Goal: Find contact information: Obtain details needed to contact an individual or organization

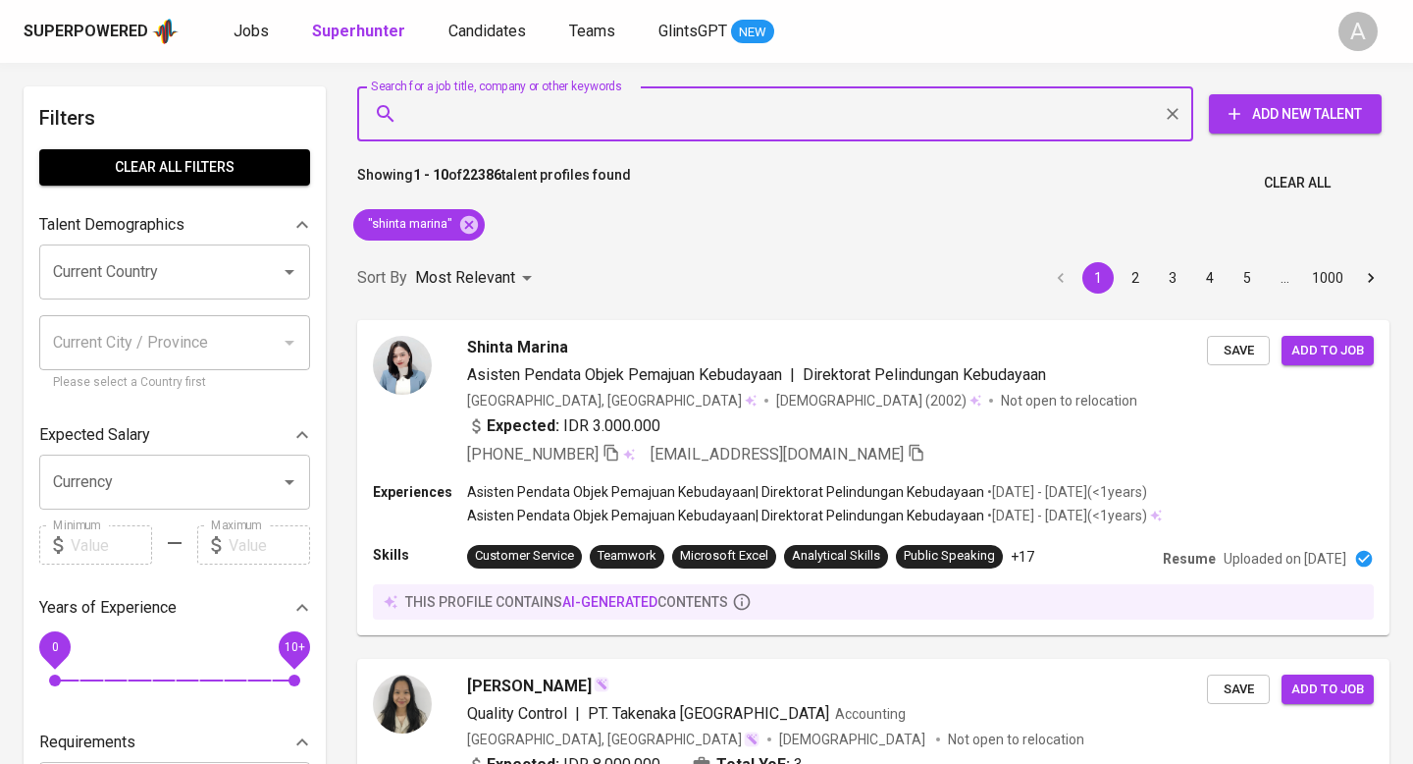
click at [1284, 180] on span "Clear All" at bounding box center [1297, 183] width 67 height 25
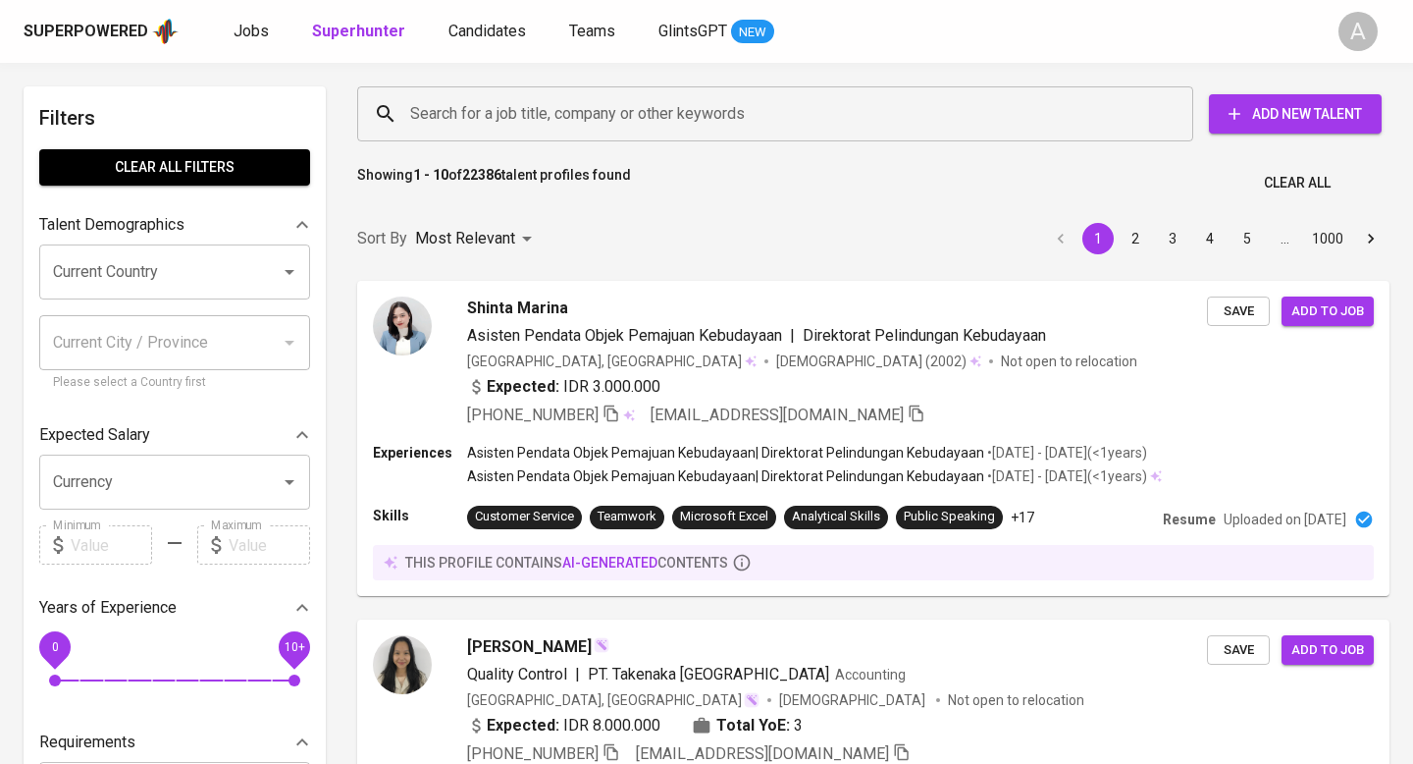
click at [676, 105] on input "Search for a job title, company or other keywords" at bounding box center [780, 113] width 750 height 37
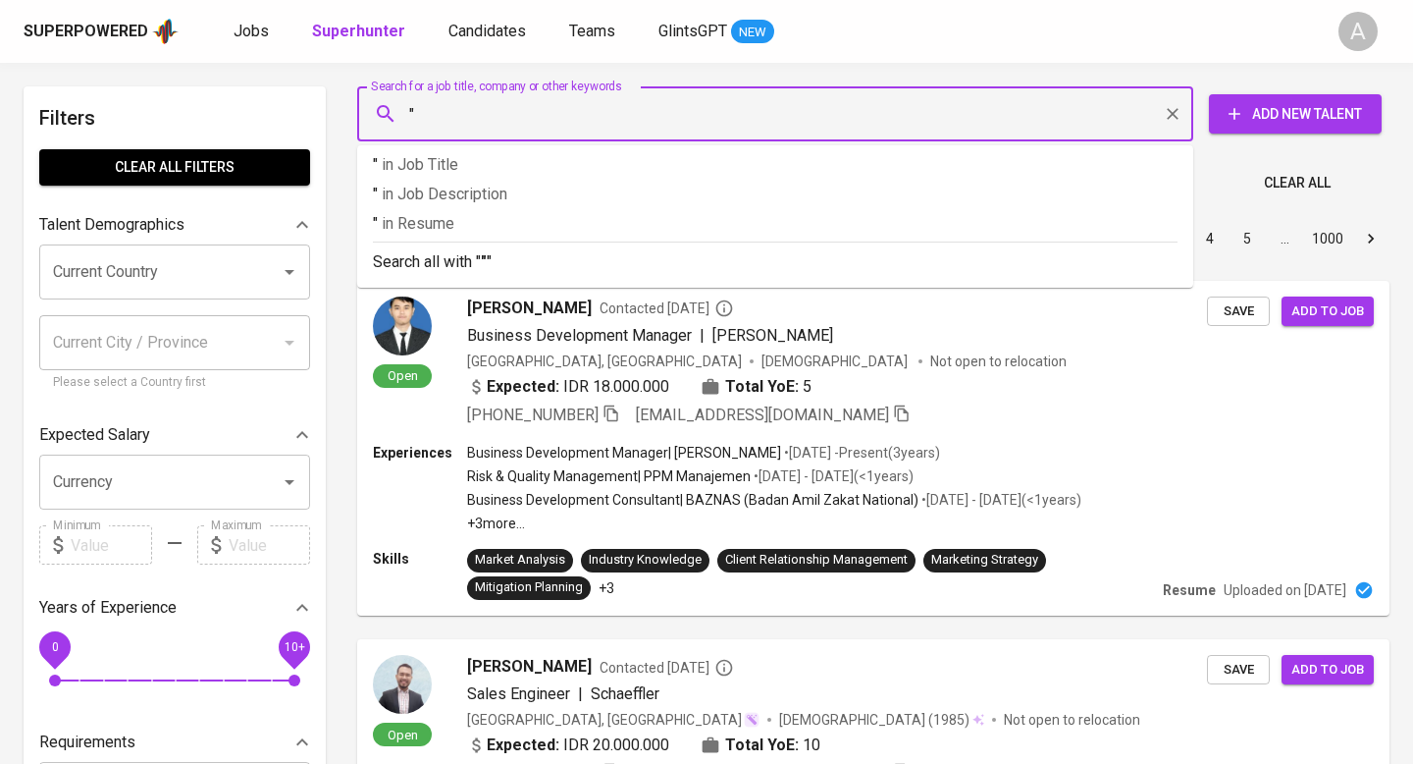
paste input "[PERSON_NAME]"
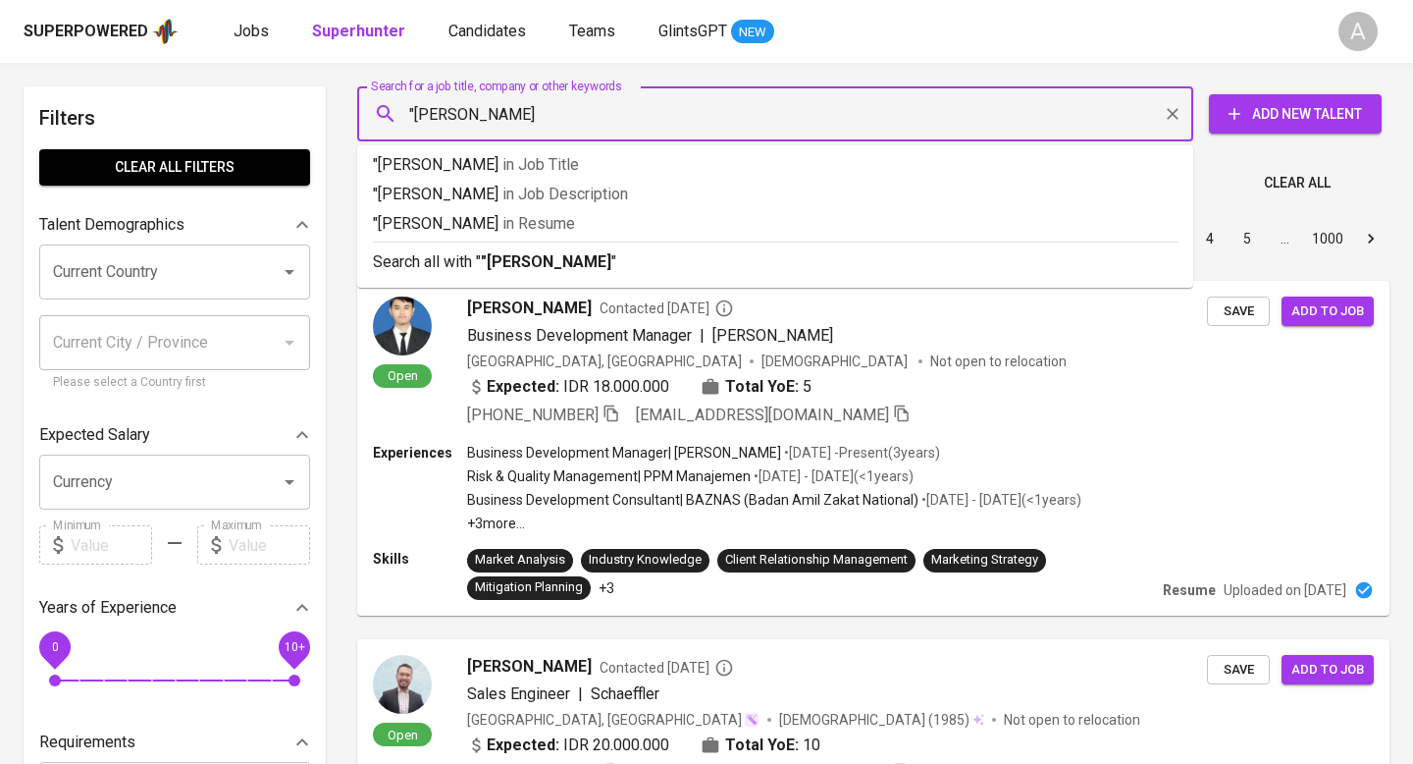
type input ""[PERSON_NAME]""
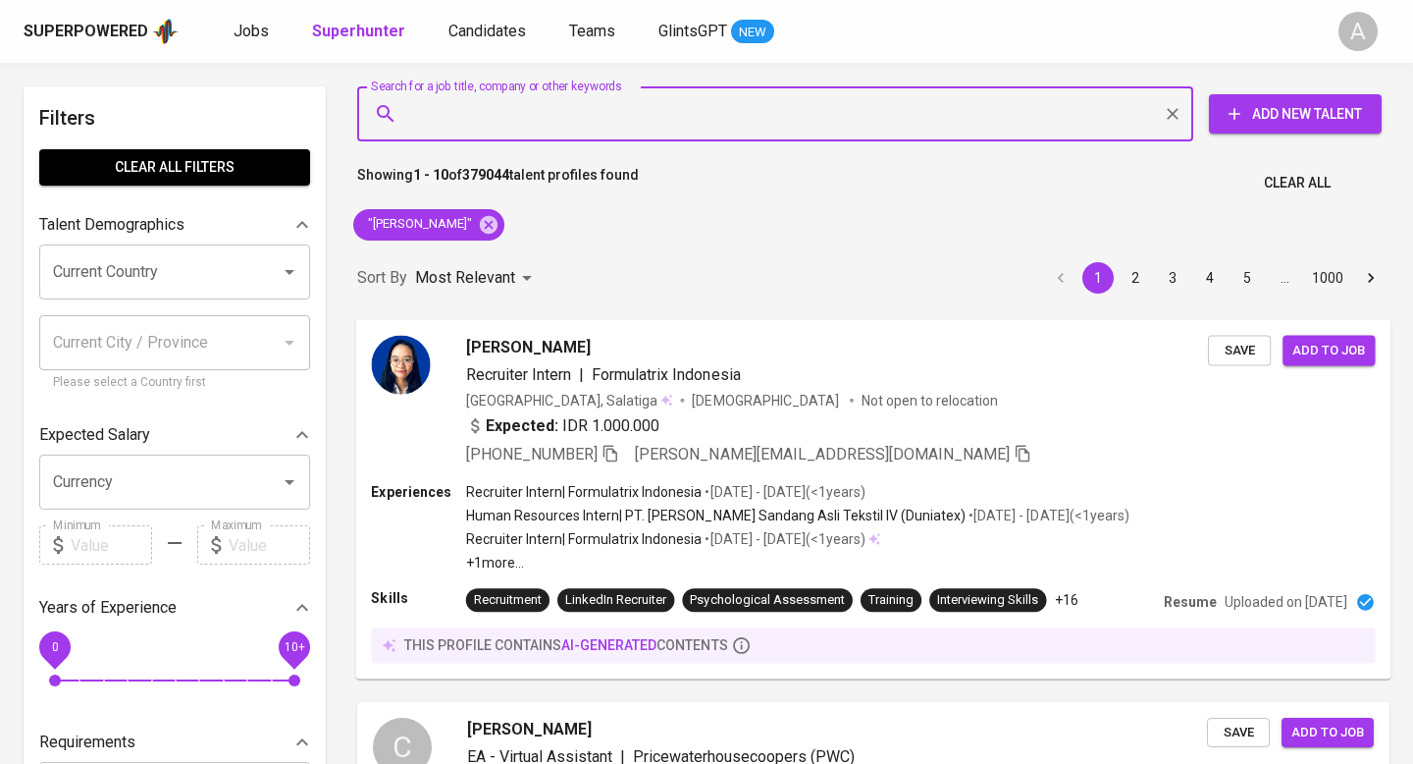
click at [616, 442] on span "[PHONE_NUMBER]" at bounding box center [542, 454] width 153 height 24
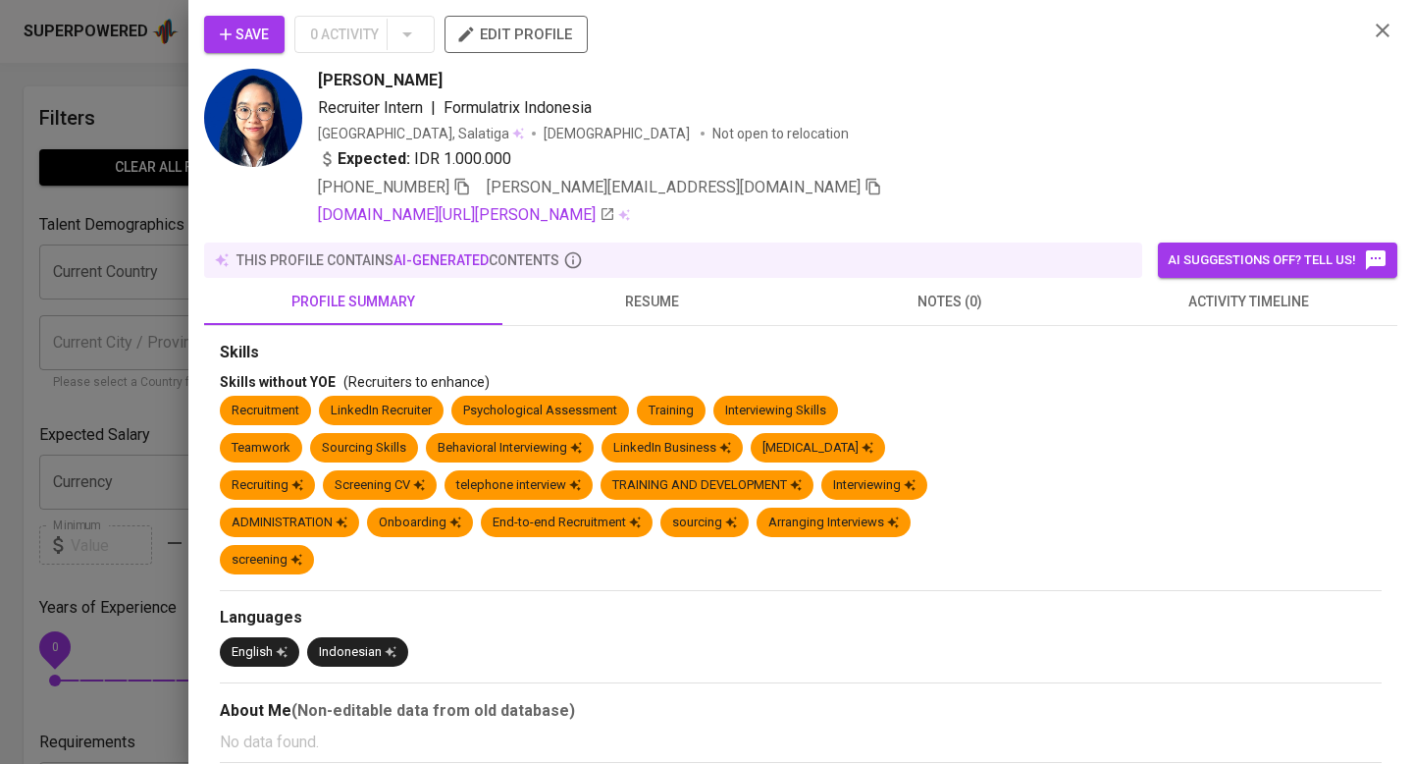
click at [1372, 32] on icon "button" at bounding box center [1383, 31] width 24 height 24
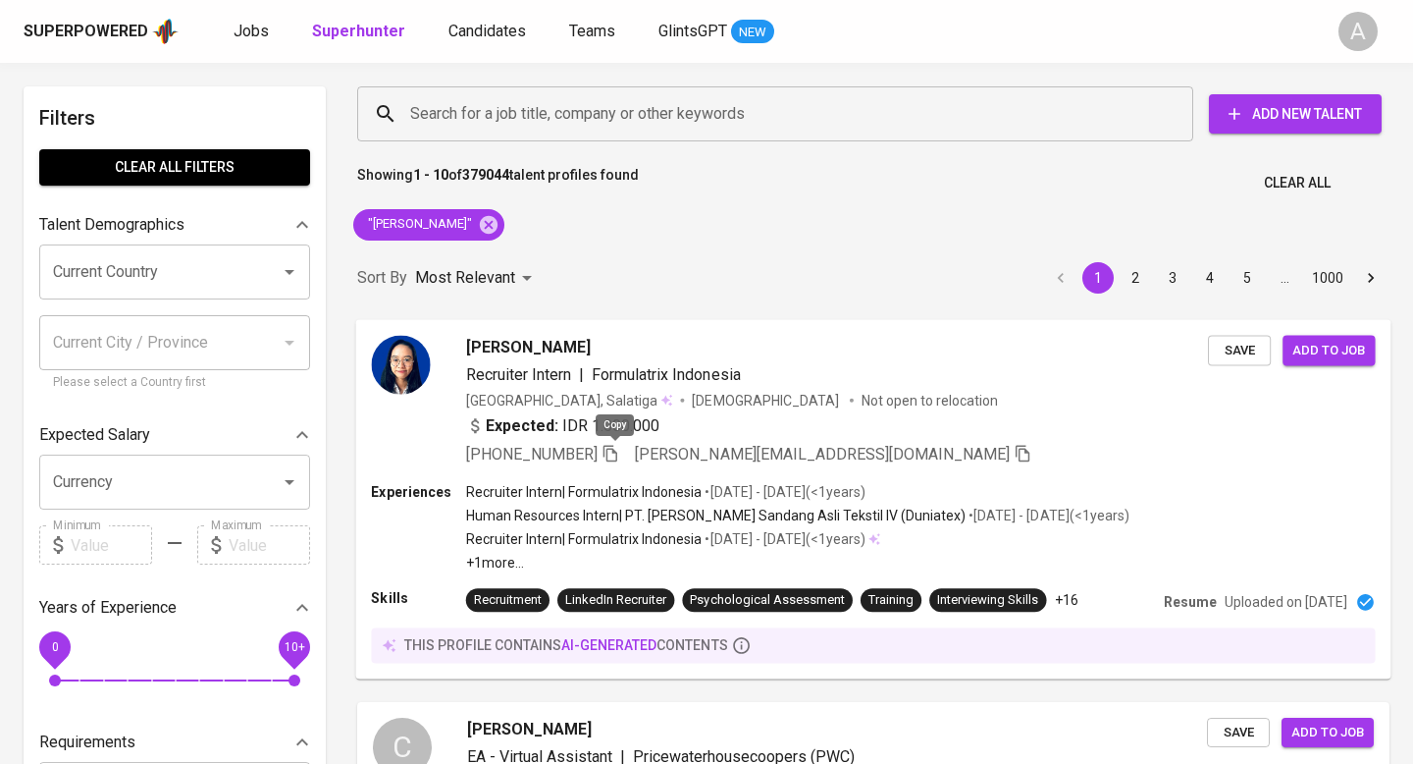
click at [617, 454] on icon "button" at bounding box center [611, 453] width 18 height 18
